Goal: Check status: Check status

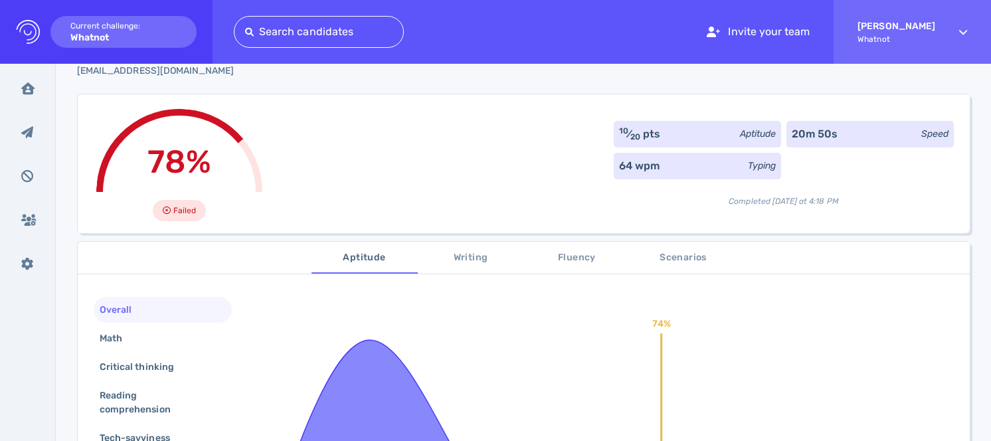
scroll to position [92, 0]
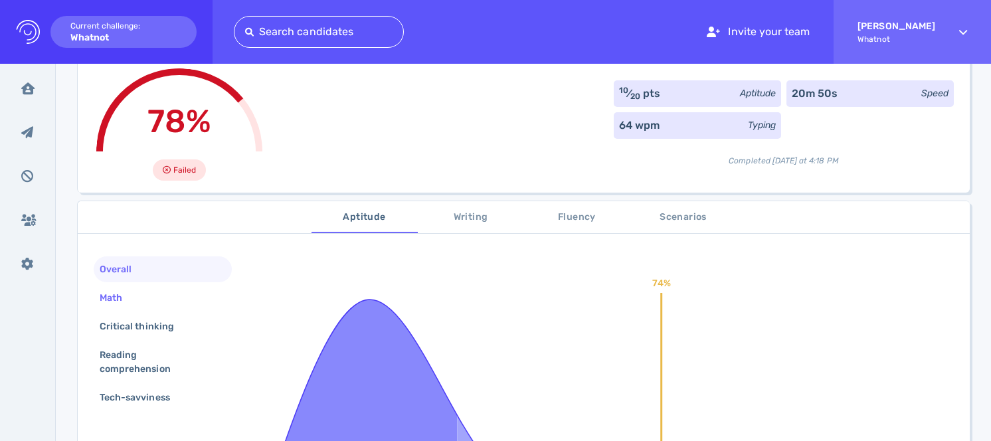
click at [192, 303] on div "Math" at bounding box center [163, 298] width 138 height 26
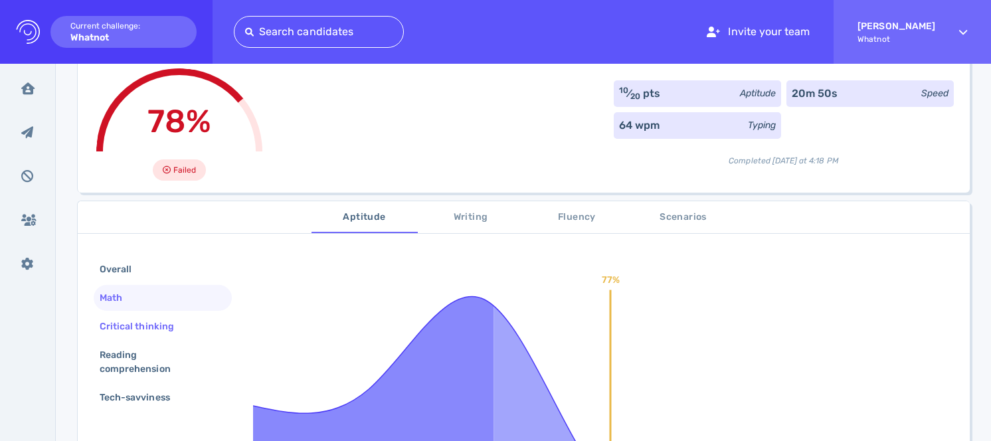
click at [196, 330] on div "Critical thinking" at bounding box center [163, 327] width 138 height 26
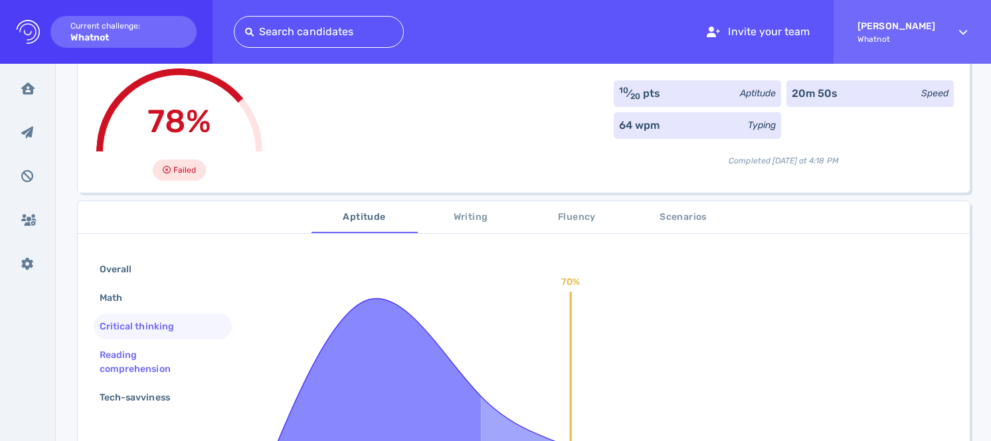
click at [195, 347] on div "Reading comprehension" at bounding box center [157, 361] width 121 height 33
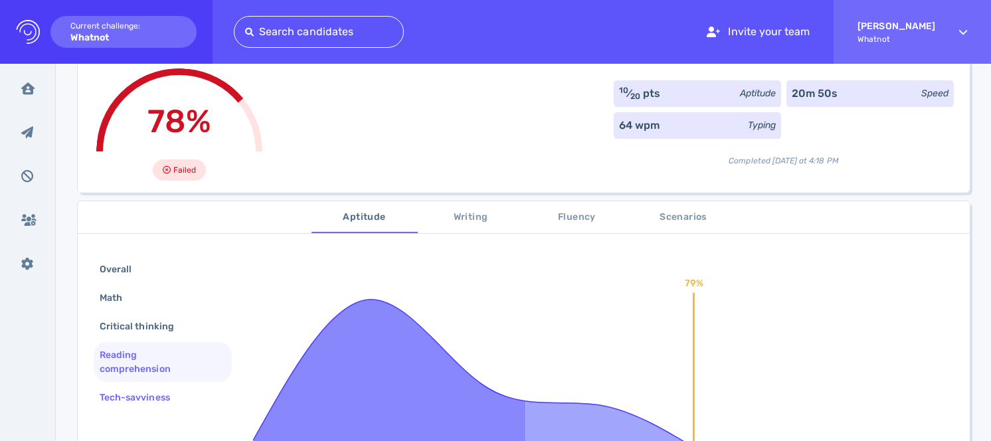
click at [185, 395] on div "Tech-savviness" at bounding box center [141, 397] width 89 height 19
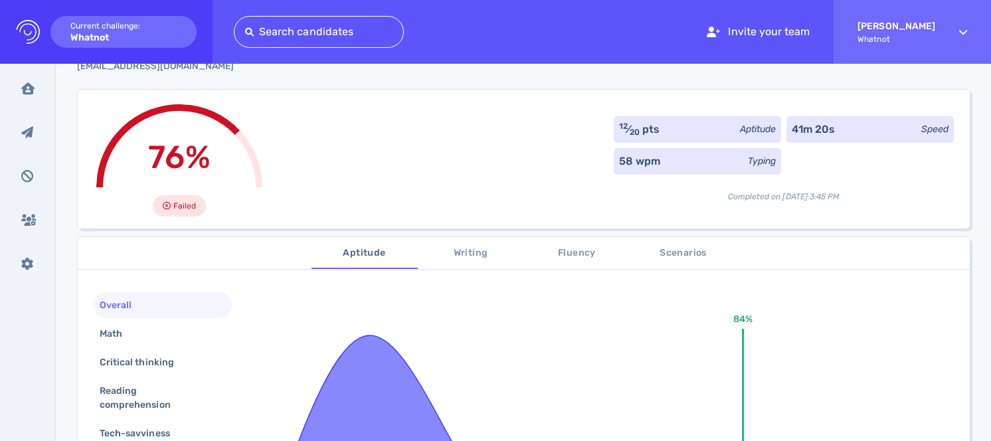
scroll to position [56, 0]
click at [170, 319] on div "Overall Math Critical thinking Reading comprehension Tech-savviness" at bounding box center [163, 370] width 138 height 157
click at [169, 329] on div "Math" at bounding box center [163, 333] width 138 height 26
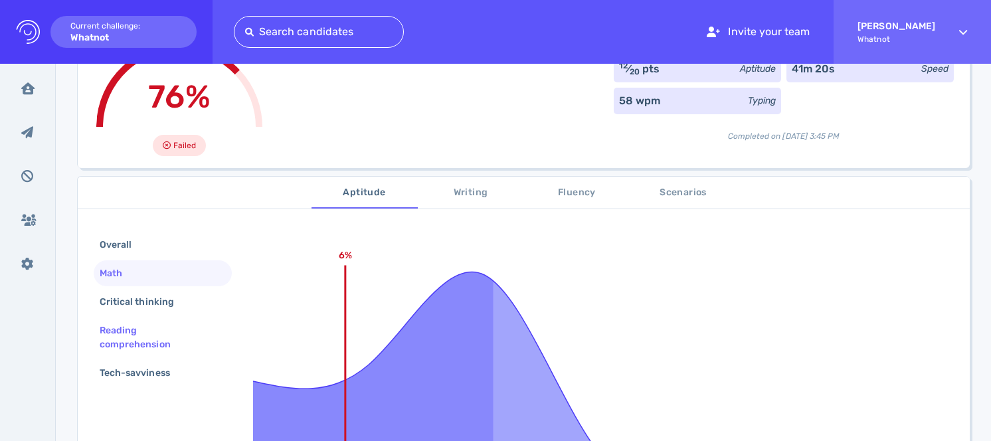
scroll to position [120, 0]
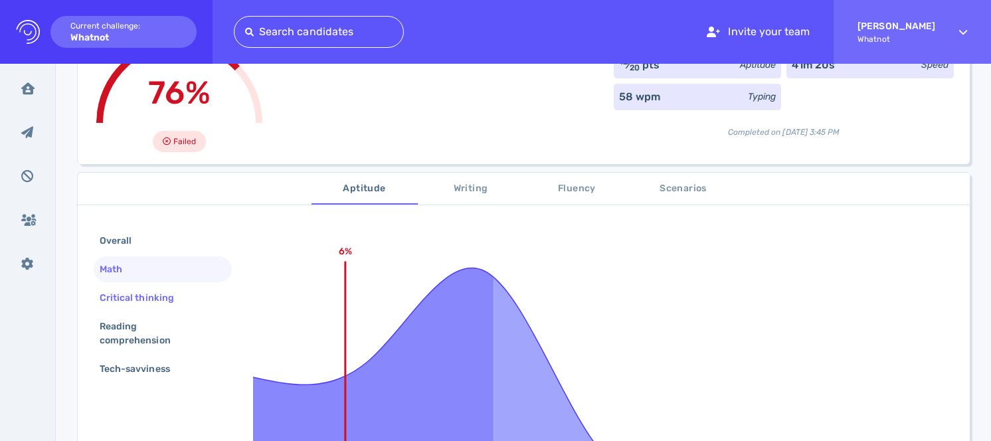
click at [176, 304] on div "Critical thinking" at bounding box center [143, 297] width 93 height 19
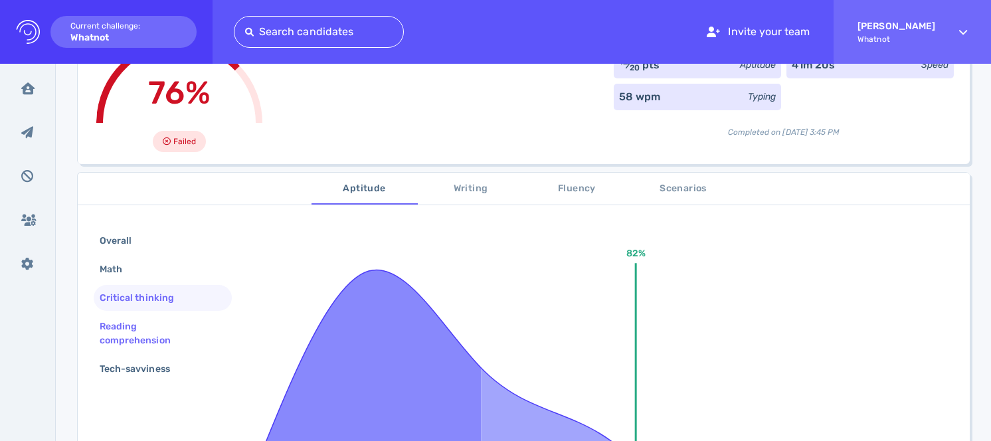
click at [171, 325] on div "Reading comprehension" at bounding box center [157, 333] width 121 height 33
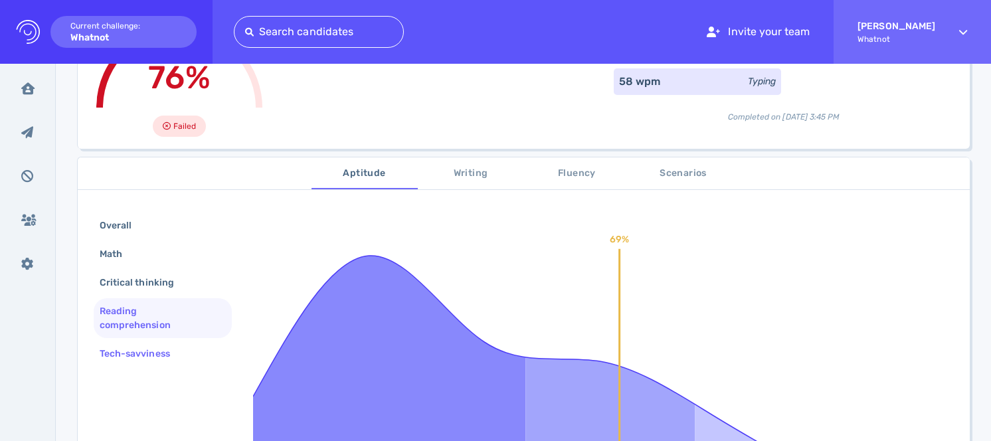
scroll to position [135, 0]
click at [169, 349] on div "Tech-savviness" at bounding box center [141, 354] width 89 height 19
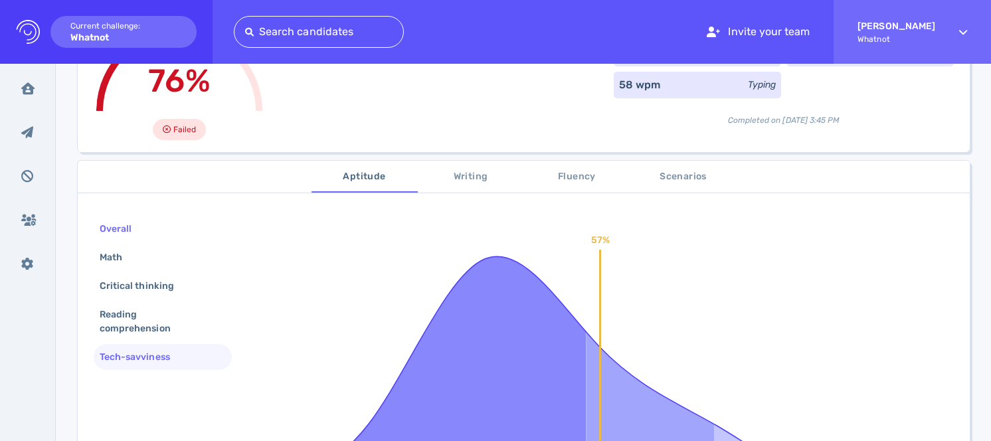
click at [160, 226] on div "Overall" at bounding box center [163, 229] width 138 height 26
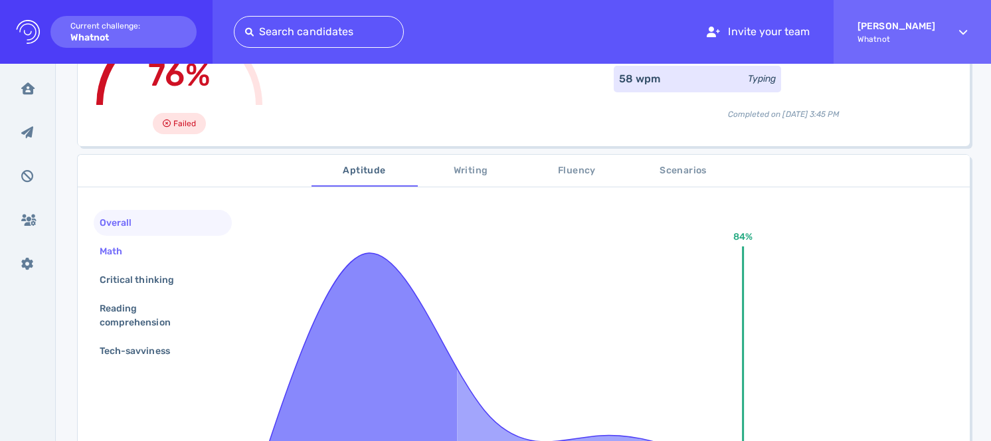
click at [154, 256] on div "Math" at bounding box center [163, 251] width 138 height 26
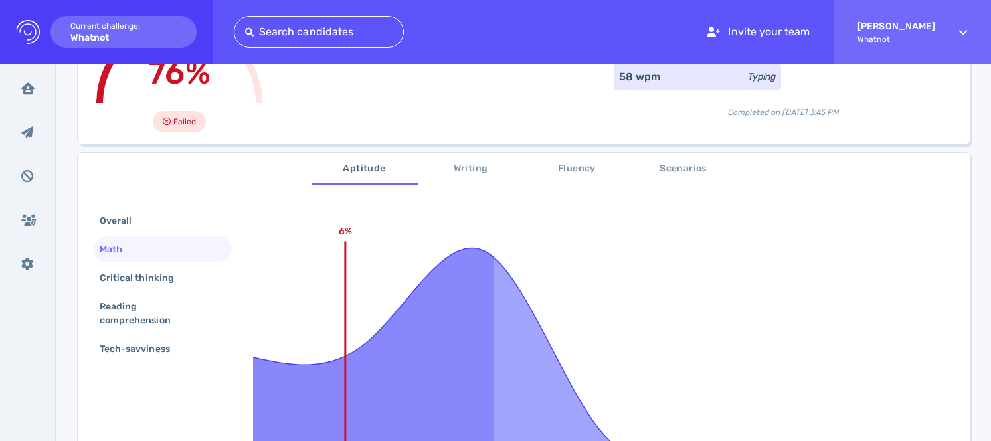
scroll to position [138, 0]
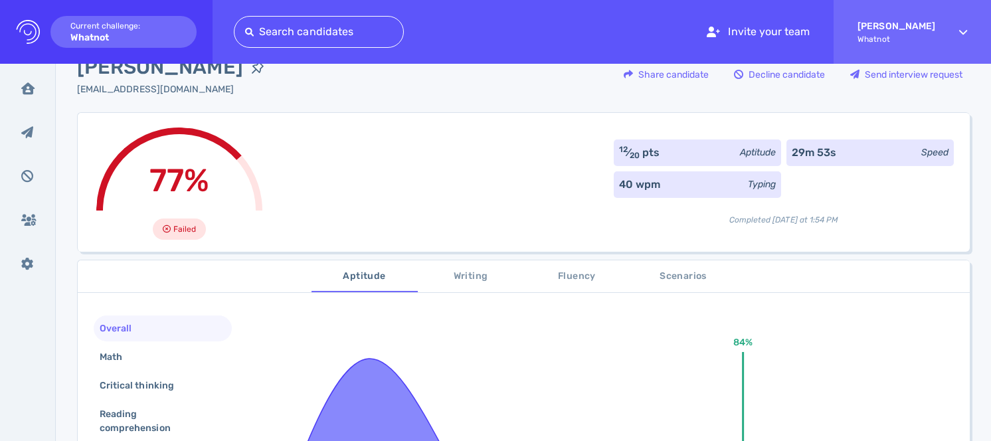
scroll to position [49, 0]
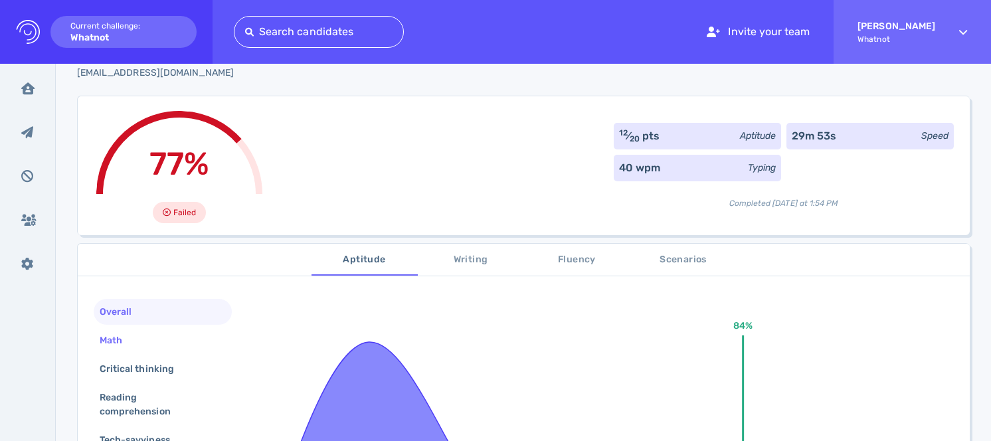
click at [154, 330] on div "Math" at bounding box center [163, 340] width 138 height 26
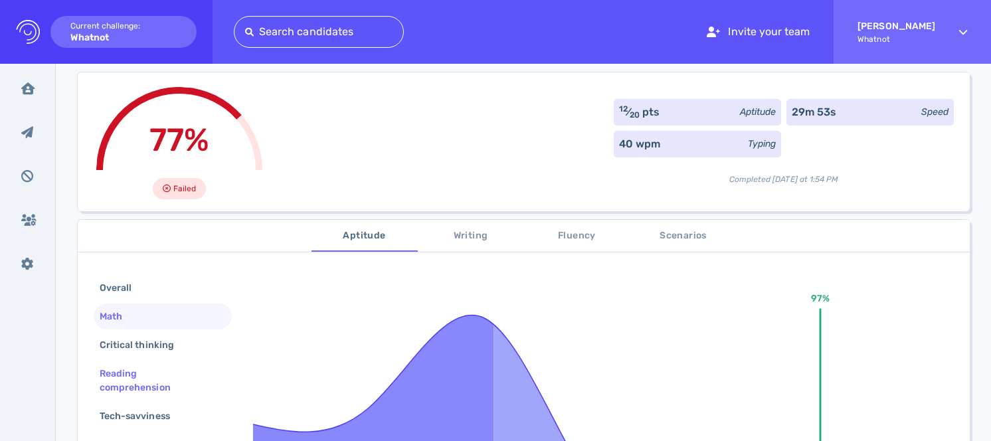
scroll to position [86, 0]
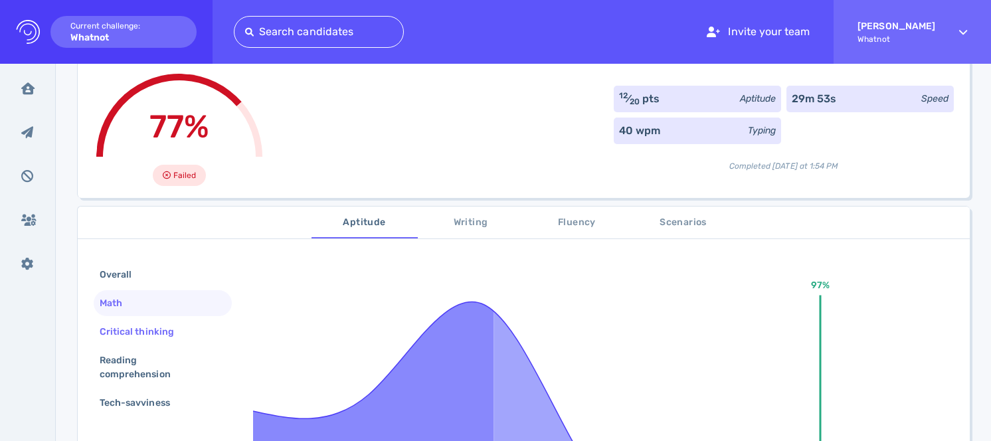
drag, startPoint x: 164, startPoint y: 352, endPoint x: 167, endPoint y: 344, distance: 8.4
click at [164, 352] on div "Reading comprehension" at bounding box center [157, 367] width 121 height 33
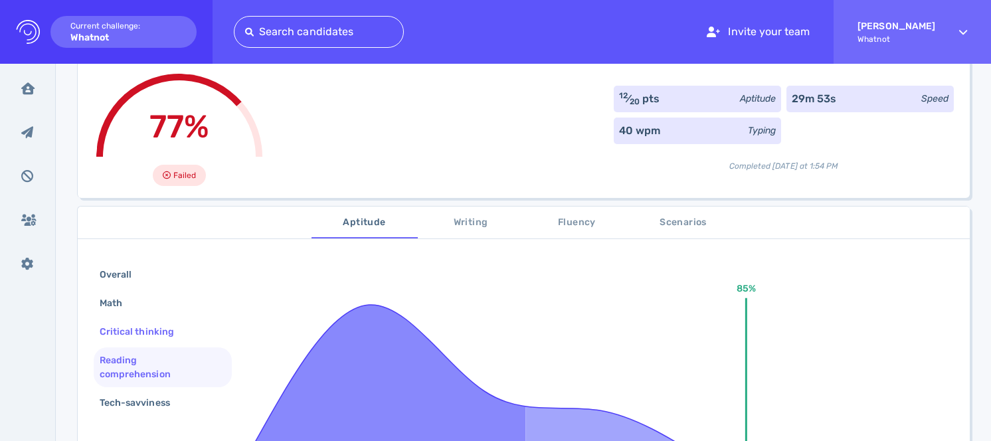
click at [169, 335] on div "Critical thinking" at bounding box center [143, 331] width 93 height 19
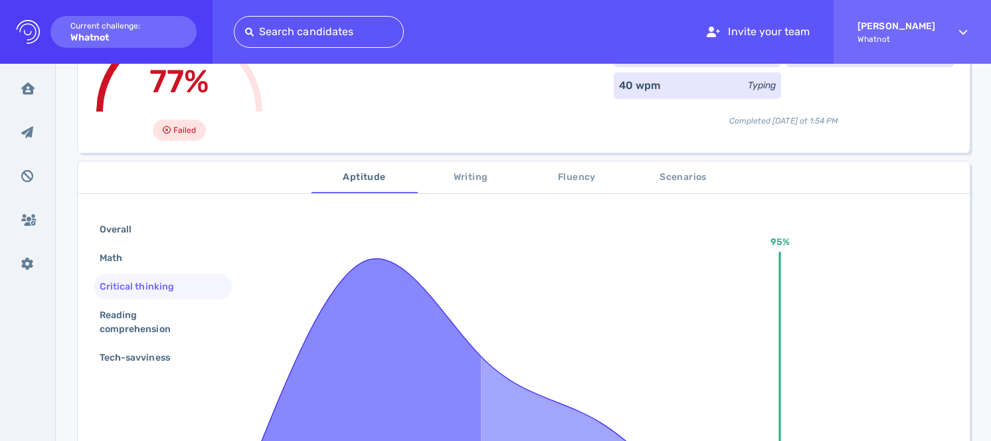
scroll to position [137, 0]
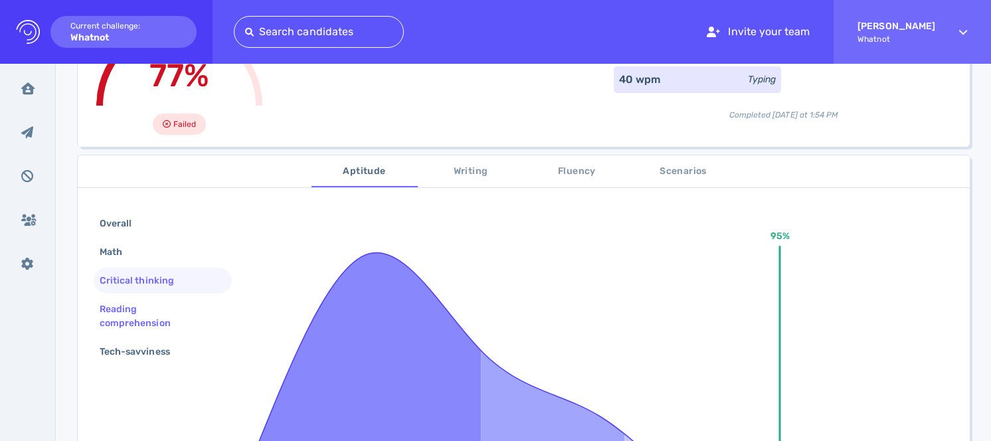
click at [175, 322] on div "Reading comprehension" at bounding box center [157, 316] width 121 height 33
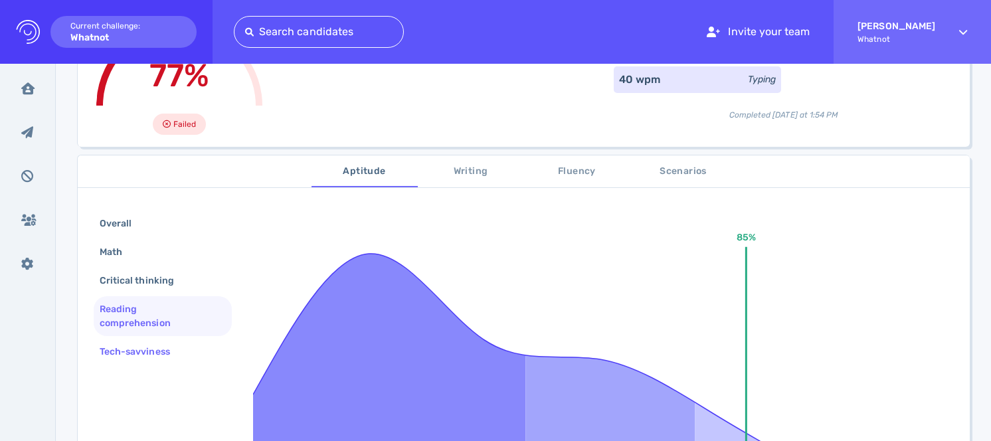
click at [162, 351] on div "Tech-savviness" at bounding box center [141, 351] width 89 height 19
